Goal: Find specific page/section: Find specific page/section

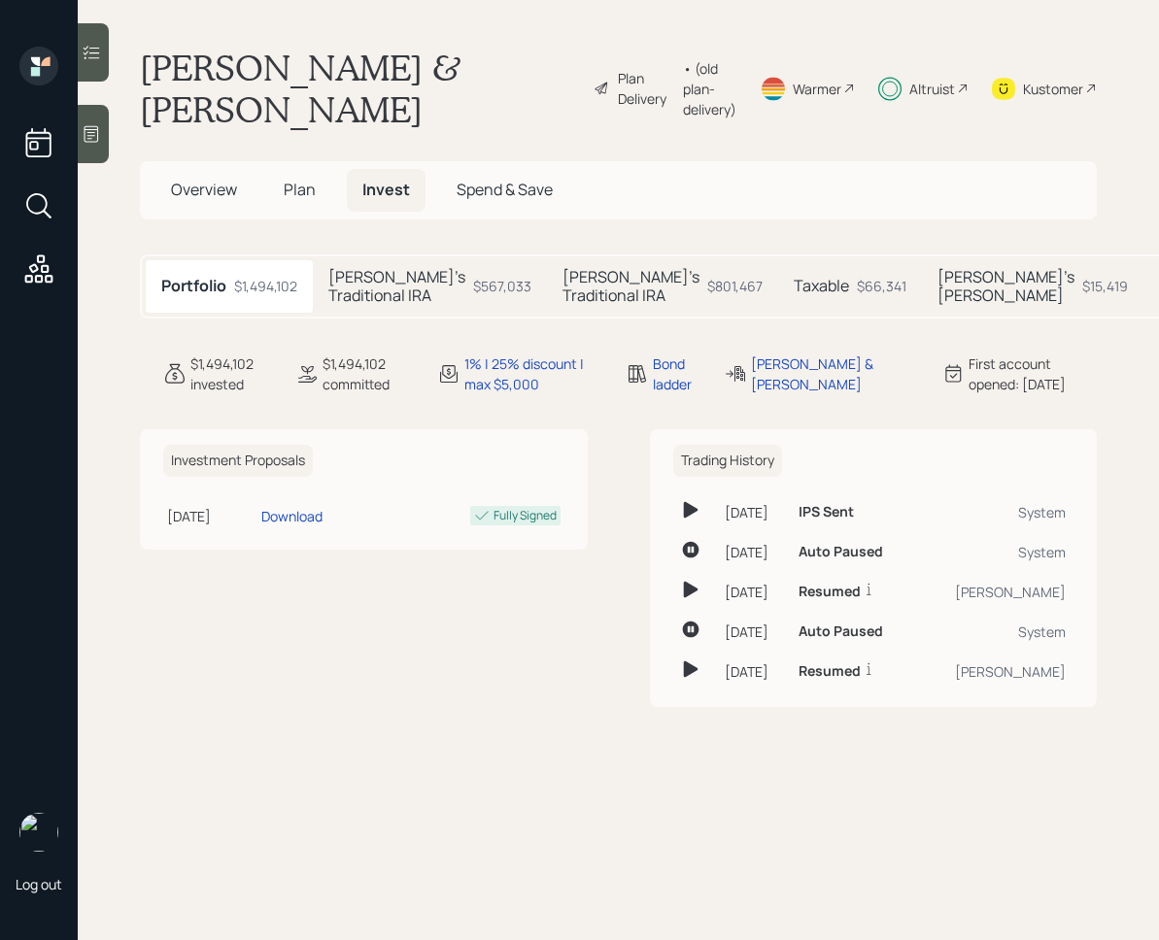
click at [570, 305] on h5 "[PERSON_NAME]'s Traditional IRA" at bounding box center [631, 286] width 137 height 37
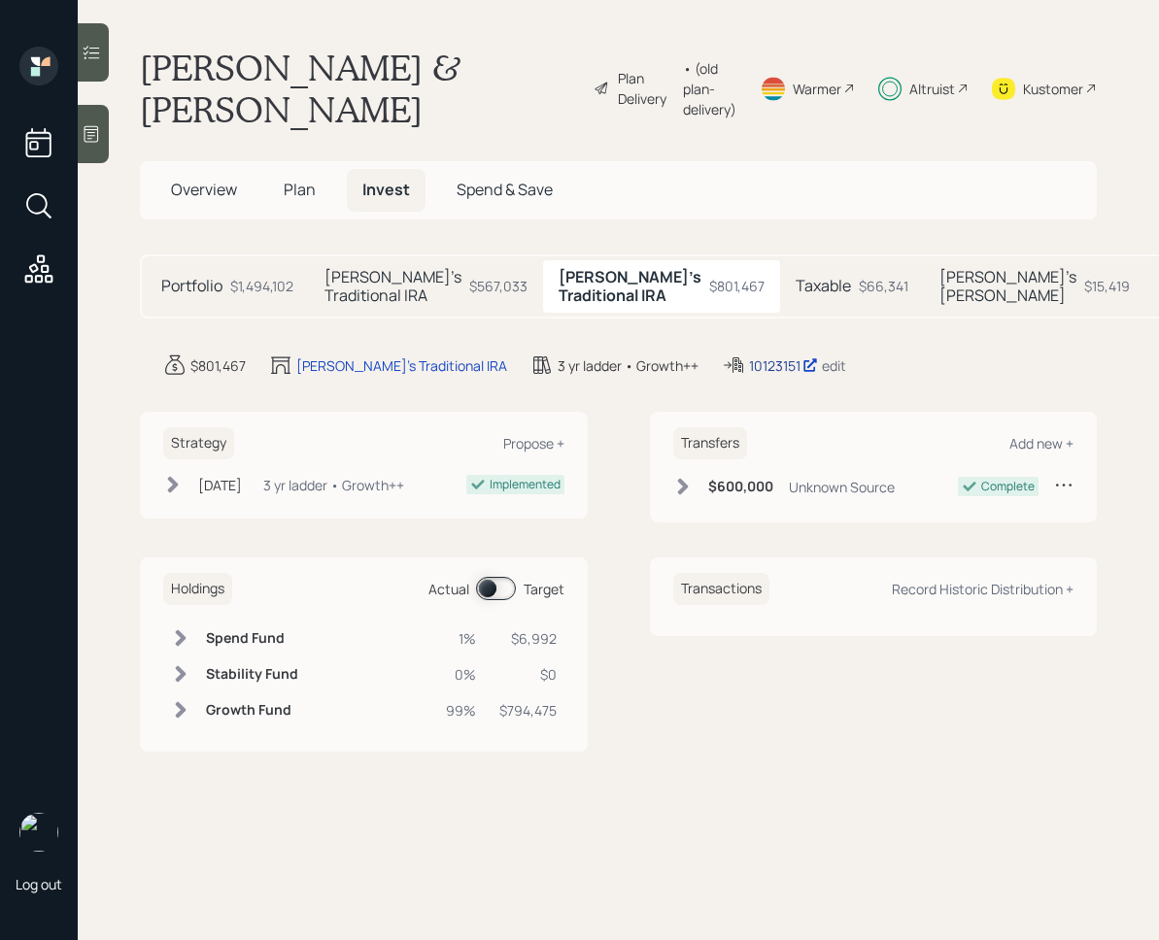
click at [749, 376] on div "10123151" at bounding box center [783, 366] width 69 height 20
click at [373, 305] on h5 "[PERSON_NAME]'s Traditional IRA" at bounding box center [393, 286] width 137 height 37
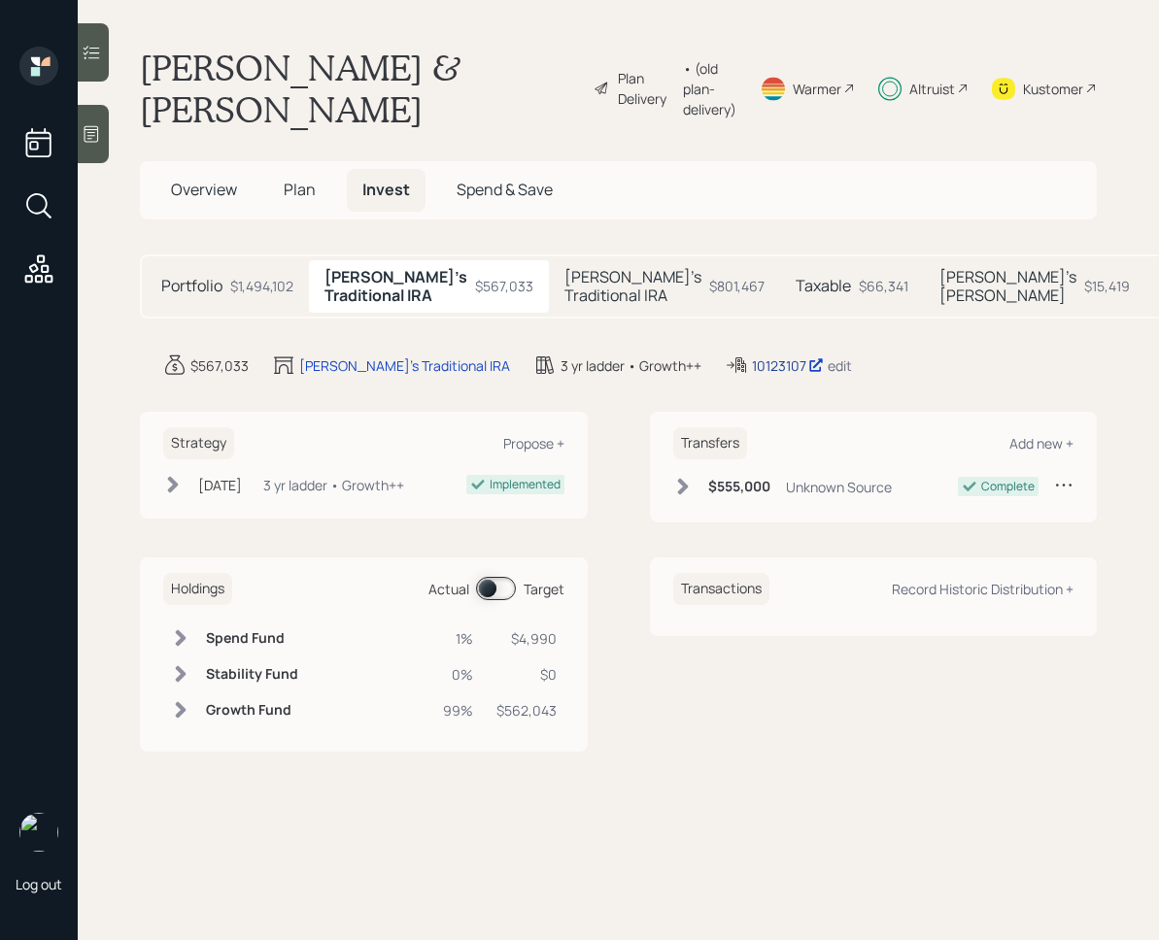
click at [752, 376] on div "10123107" at bounding box center [788, 366] width 72 height 20
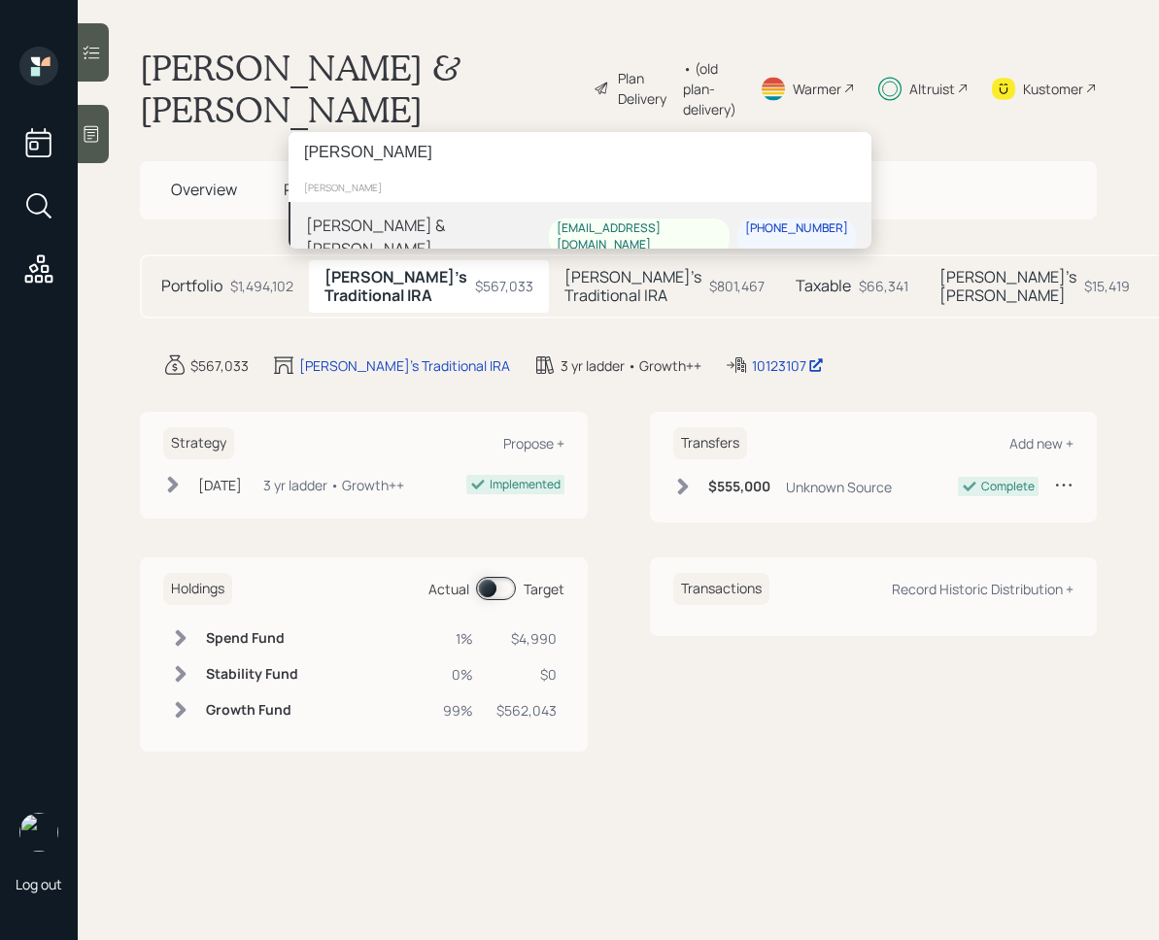
type input "[PERSON_NAME]"
click at [426, 233] on div "[PERSON_NAME] & [PERSON_NAME]" at bounding box center [427, 237] width 243 height 47
